Goal: Register for event/course

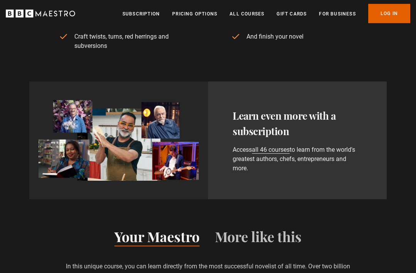
scroll to position [441, 0]
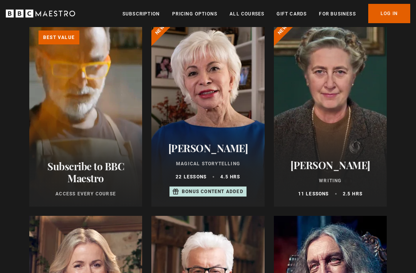
scroll to position [106, 0]
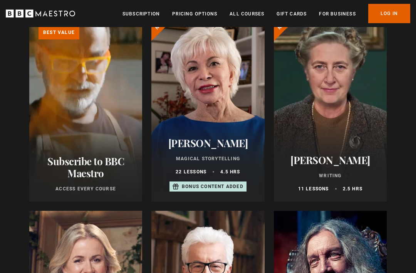
click at [355, 160] on h2 "[PERSON_NAME]" at bounding box center [330, 160] width 94 height 12
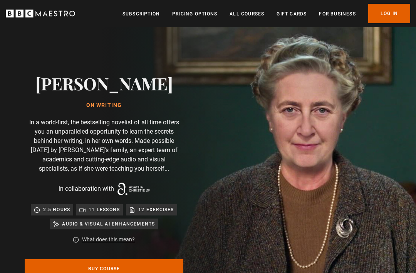
scroll to position [0, 446]
